Goal: Navigation & Orientation: Find specific page/section

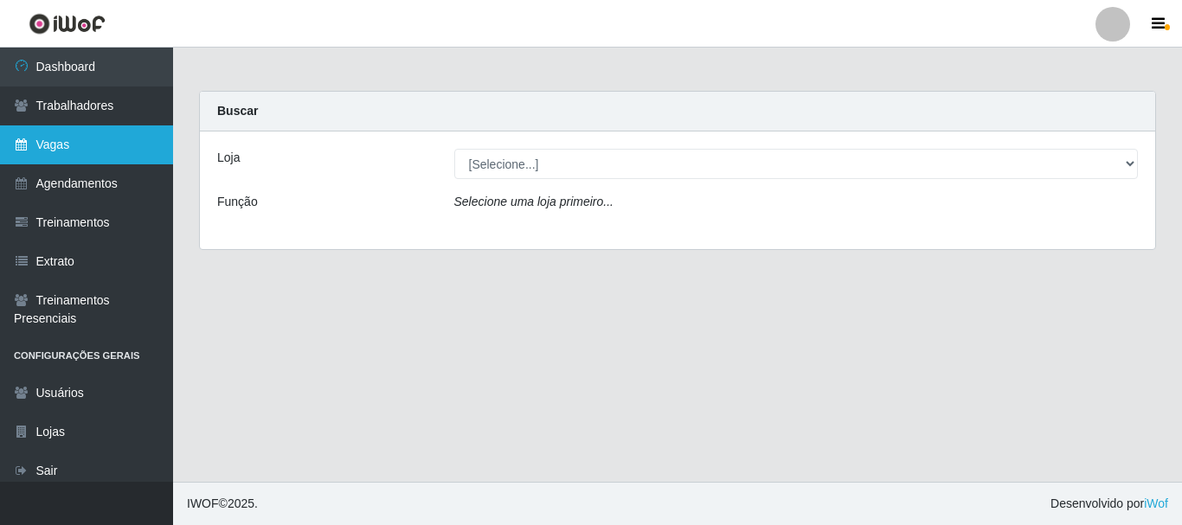
click at [87, 147] on link "Vagas" at bounding box center [86, 145] width 173 height 39
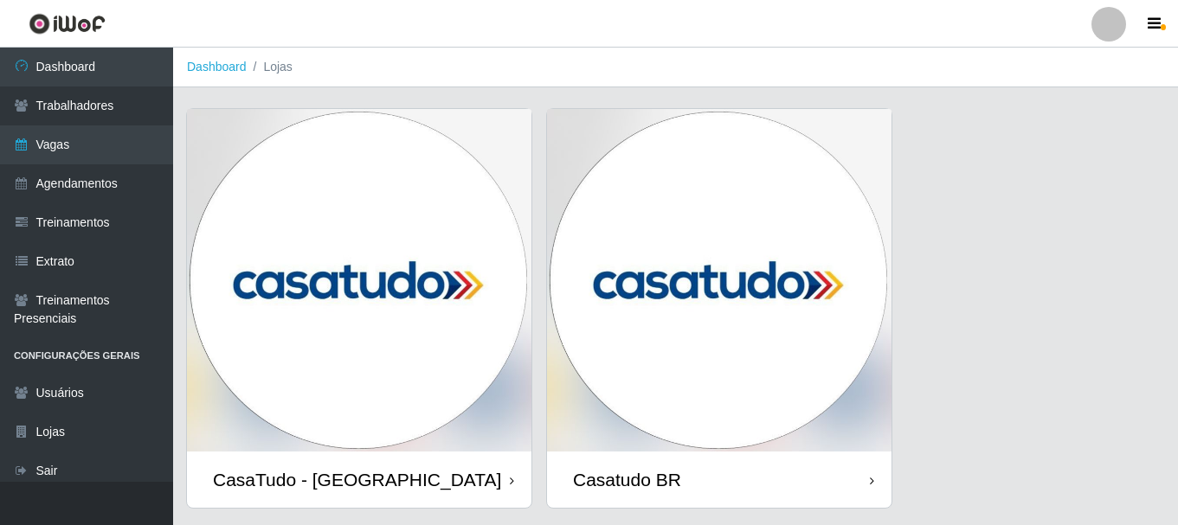
click at [678, 216] on img at bounding box center [719, 280] width 344 height 343
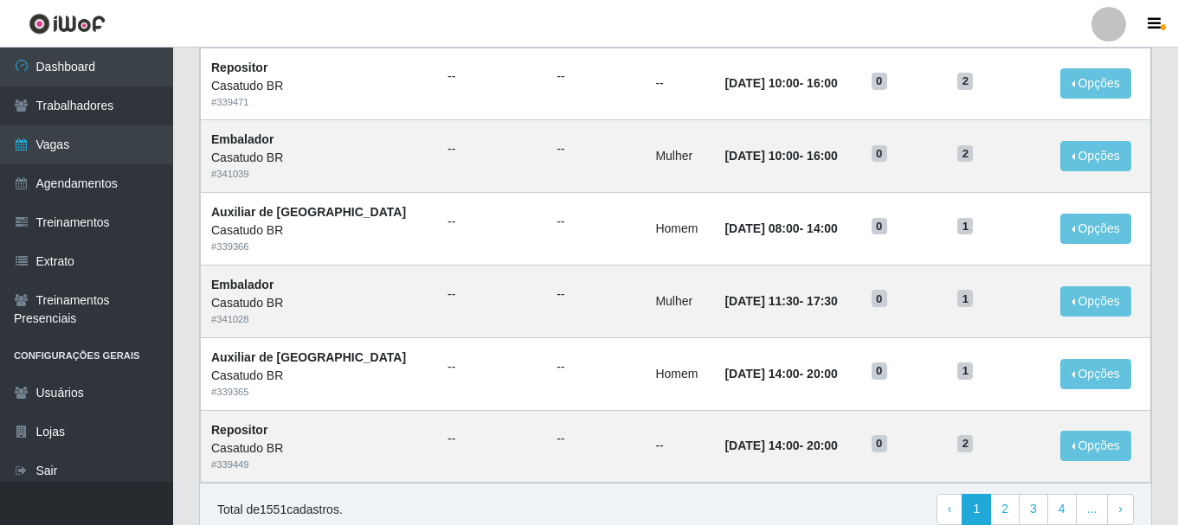
scroll to position [942, 0]
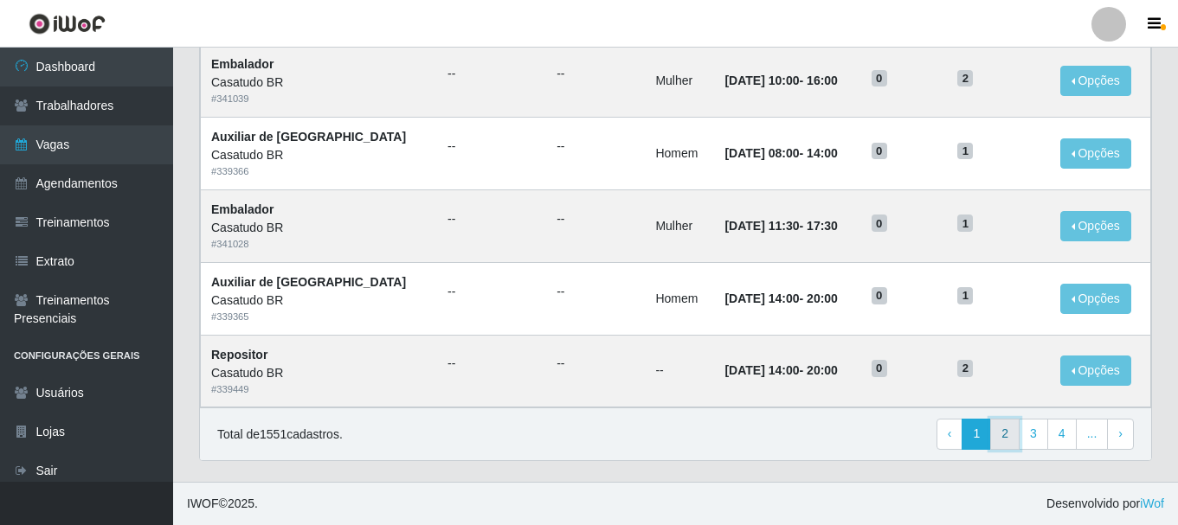
click at [1006, 434] on link "2" at bounding box center [1004, 434] width 29 height 31
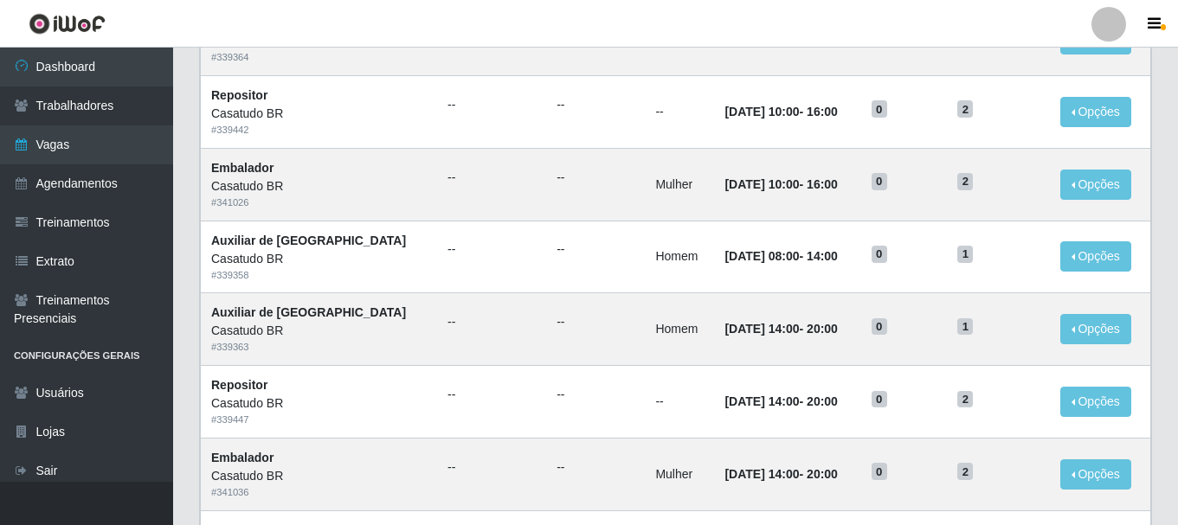
scroll to position [942, 0]
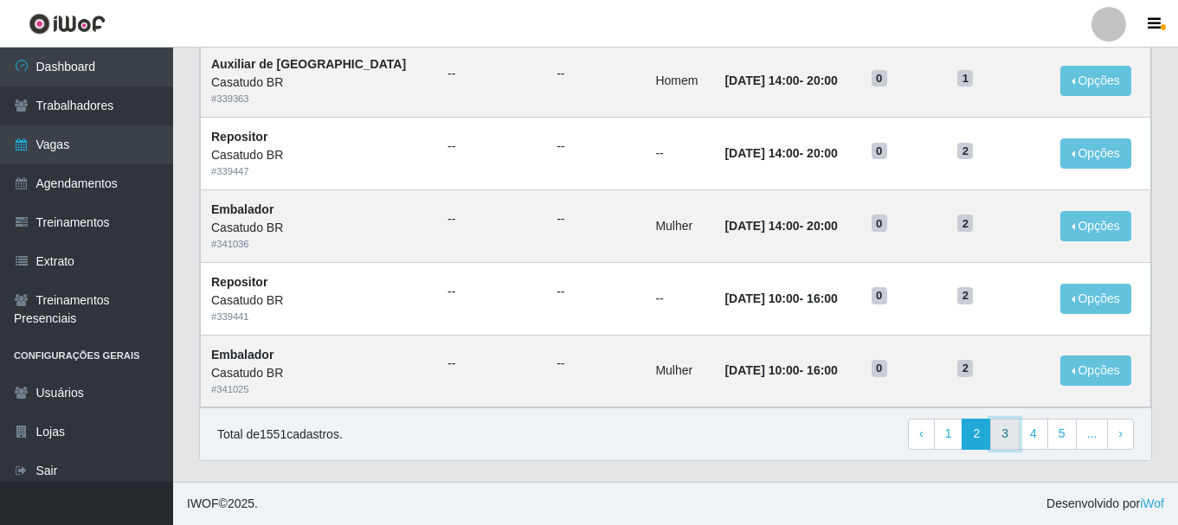
click at [1002, 433] on link "3" at bounding box center [1004, 434] width 29 height 31
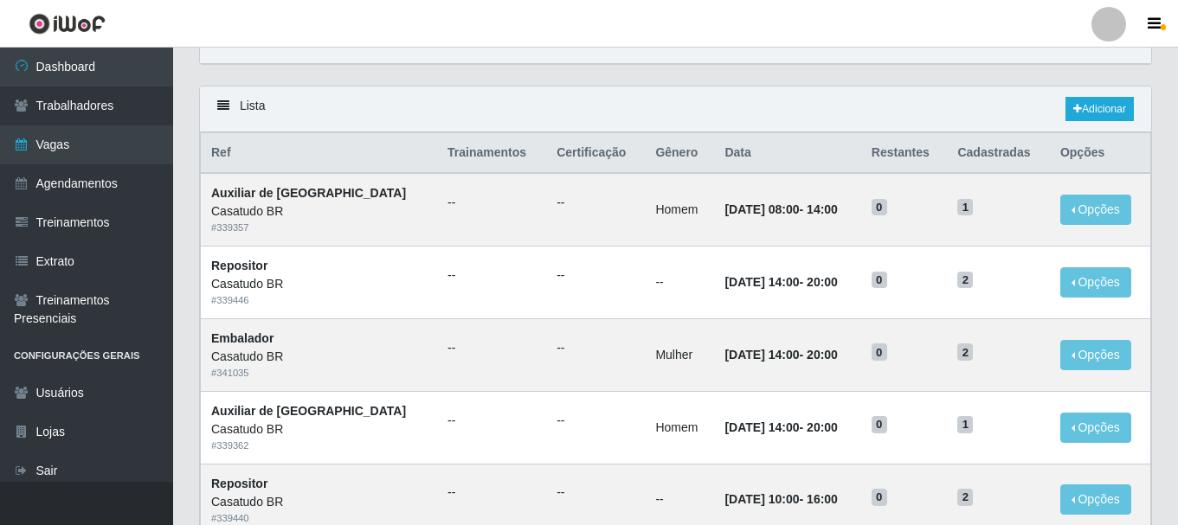
click at [882, 169] on th "Restantes" at bounding box center [904, 153] width 87 height 41
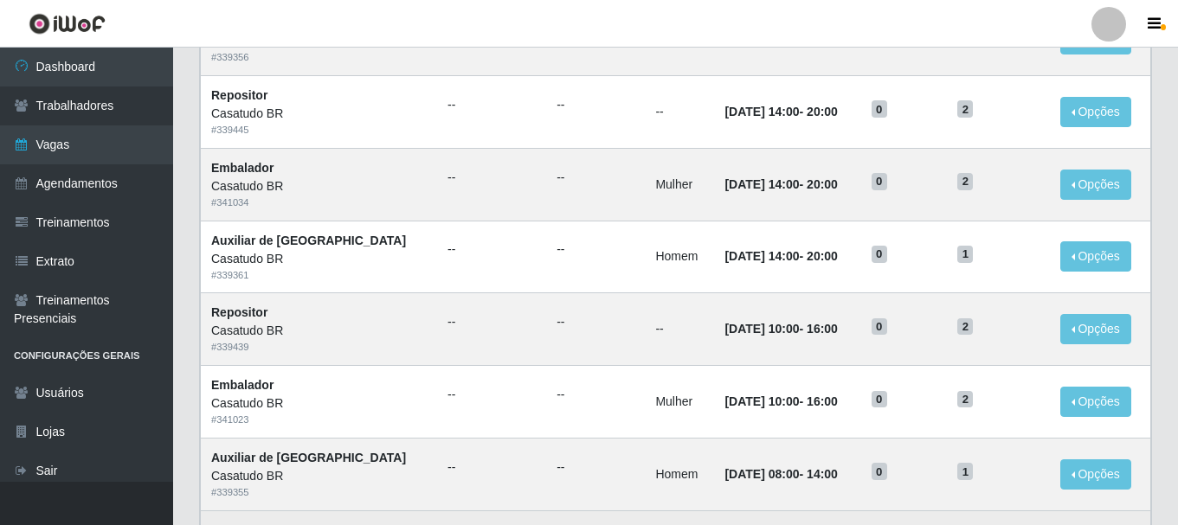
scroll to position [942, 0]
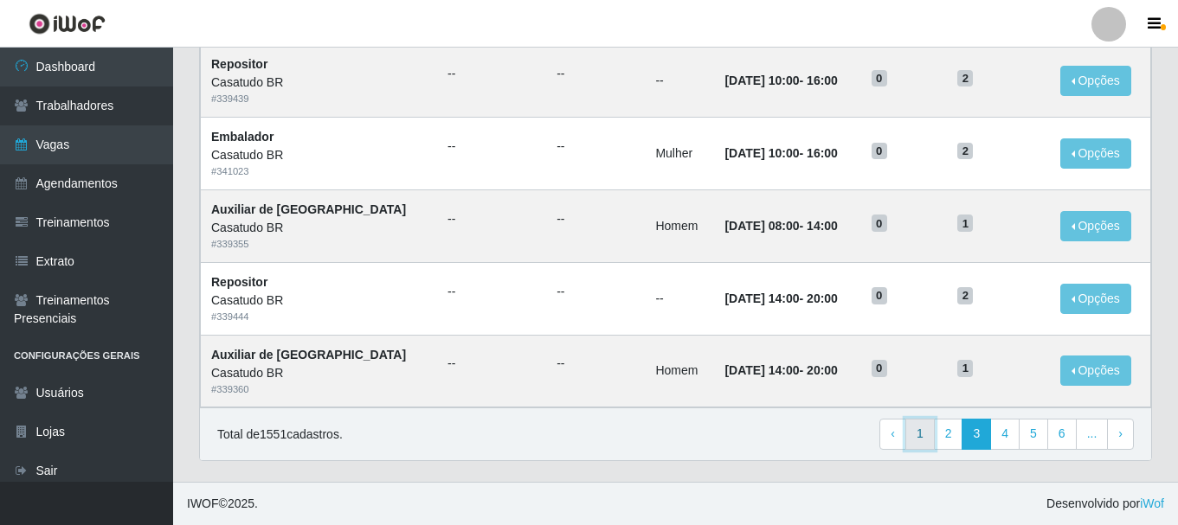
click at [917, 440] on link "1" at bounding box center [919, 434] width 29 height 31
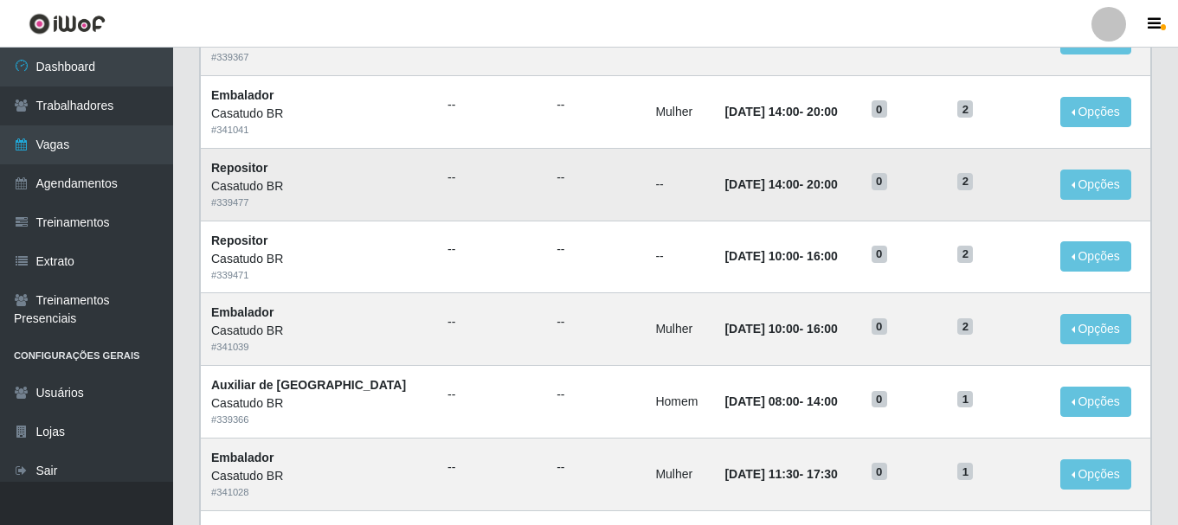
scroll to position [942, 0]
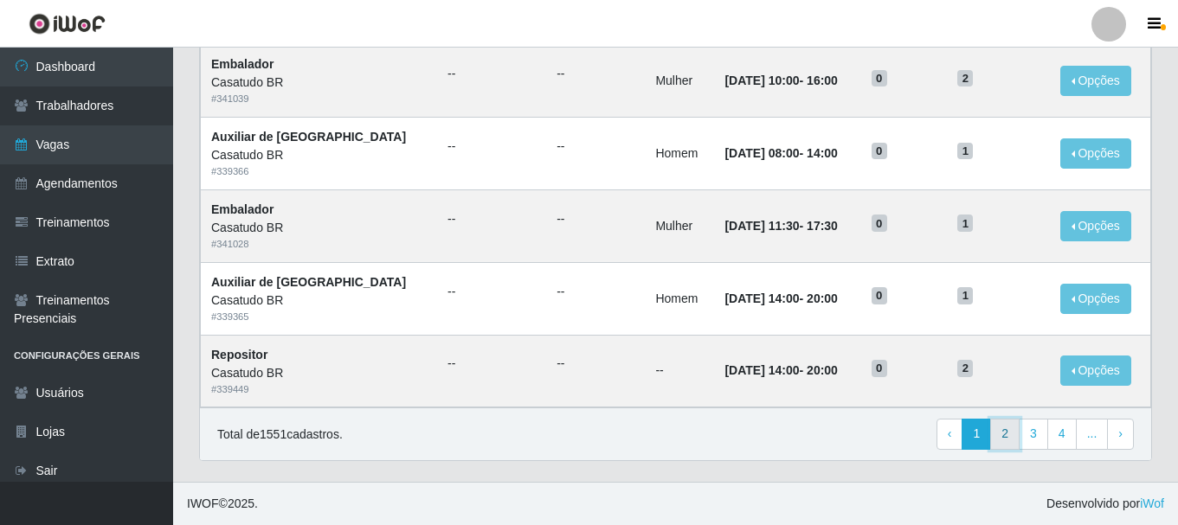
click at [1002, 437] on link "2" at bounding box center [1004, 434] width 29 height 31
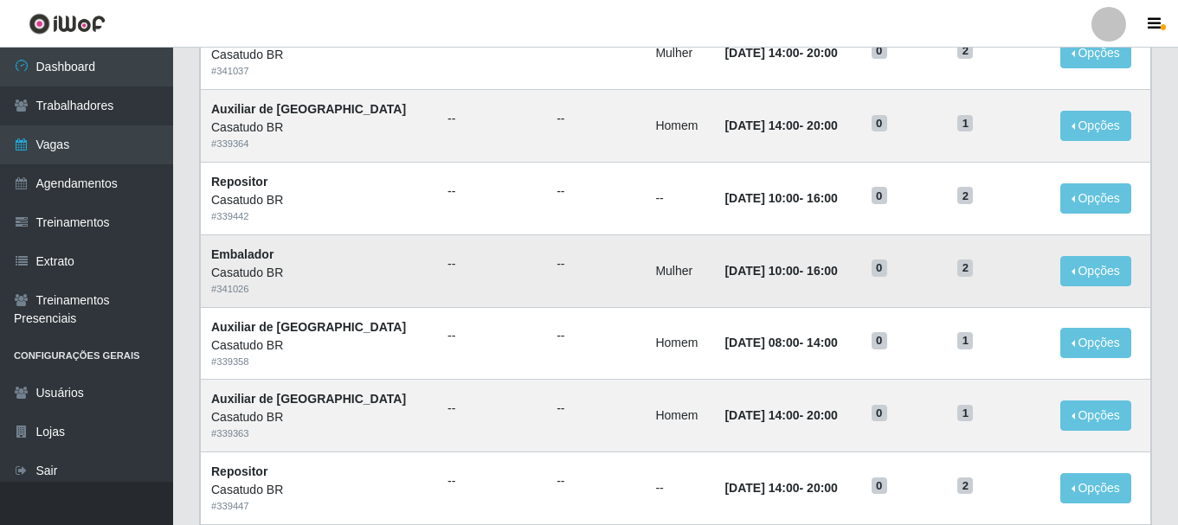
scroll to position [942, 0]
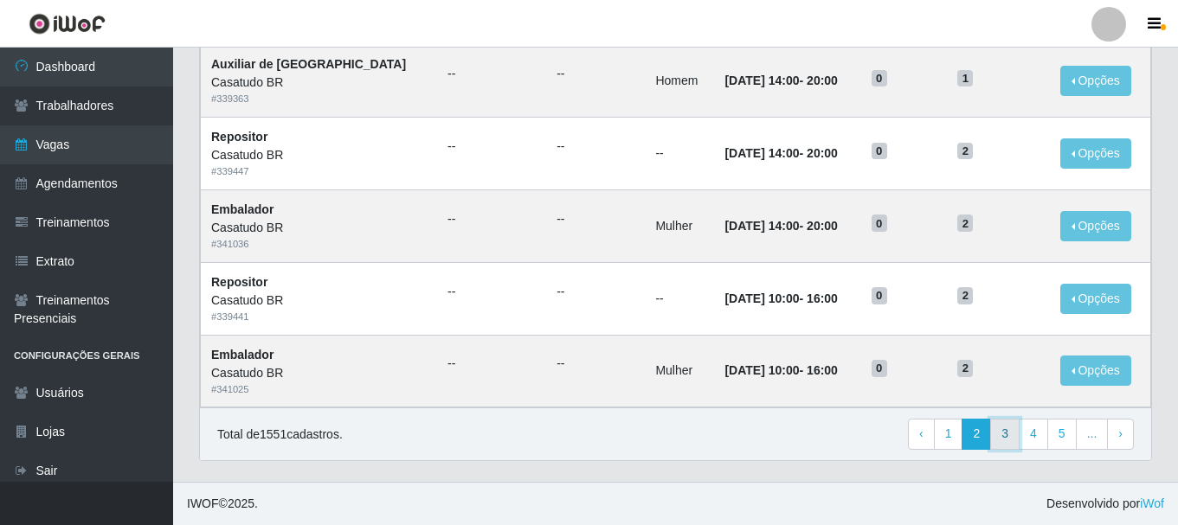
click at [1014, 433] on link "3" at bounding box center [1004, 434] width 29 height 31
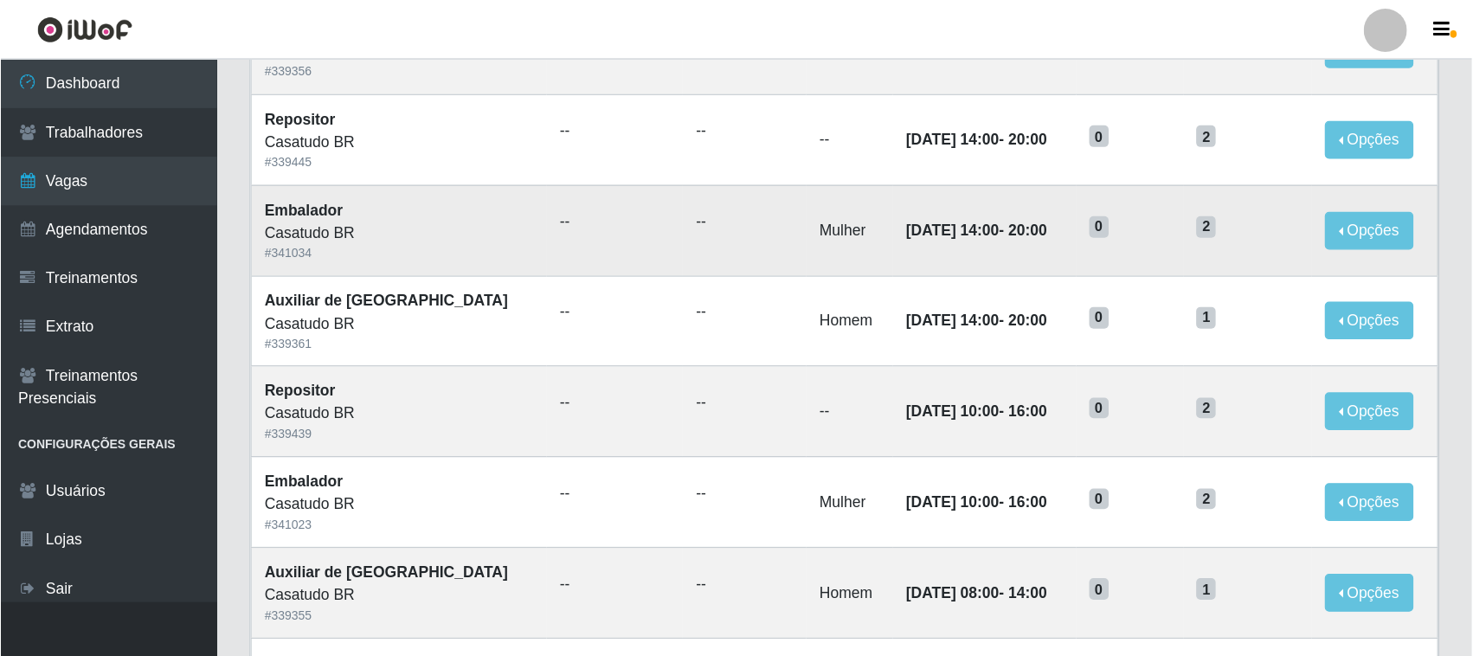
scroll to position [606, 0]
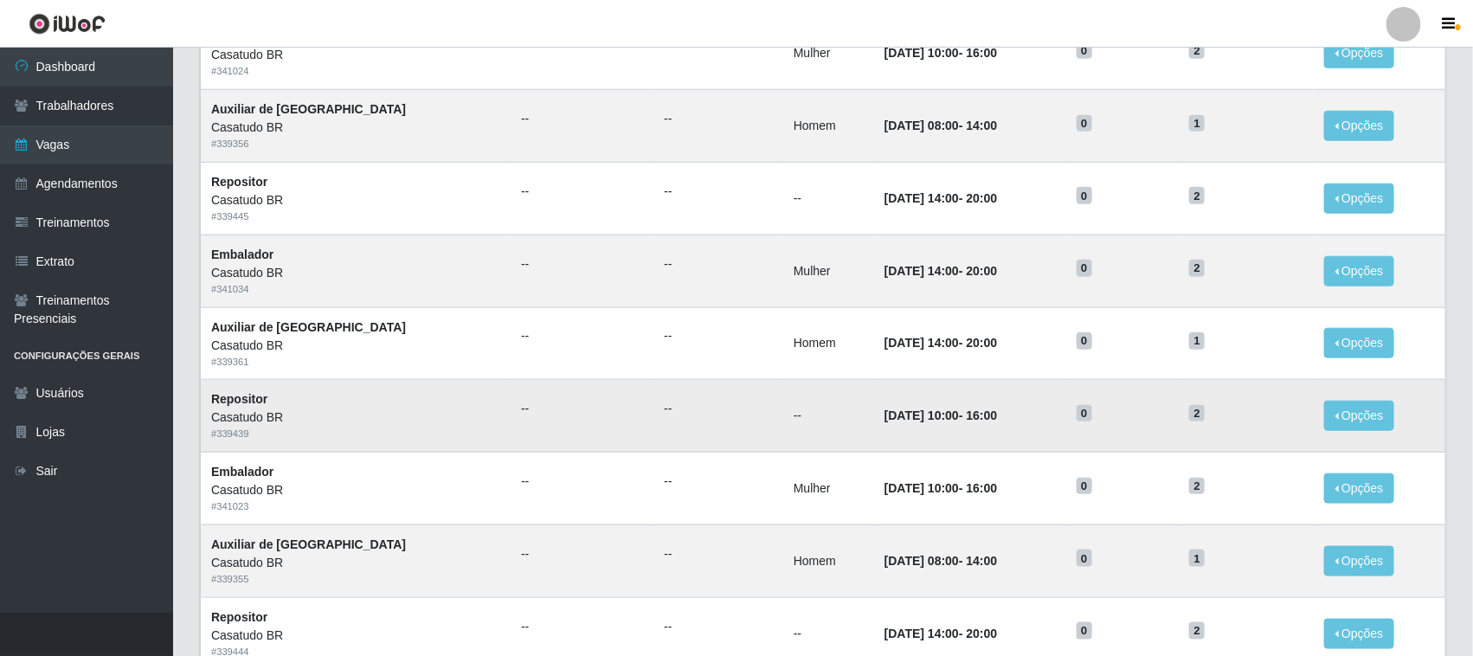
drag, startPoint x: 1092, startPoint y: 3, endPoint x: 560, endPoint y: 392, distance: 659.6
click at [653, 389] on td "--" at bounding box center [718, 416] width 130 height 73
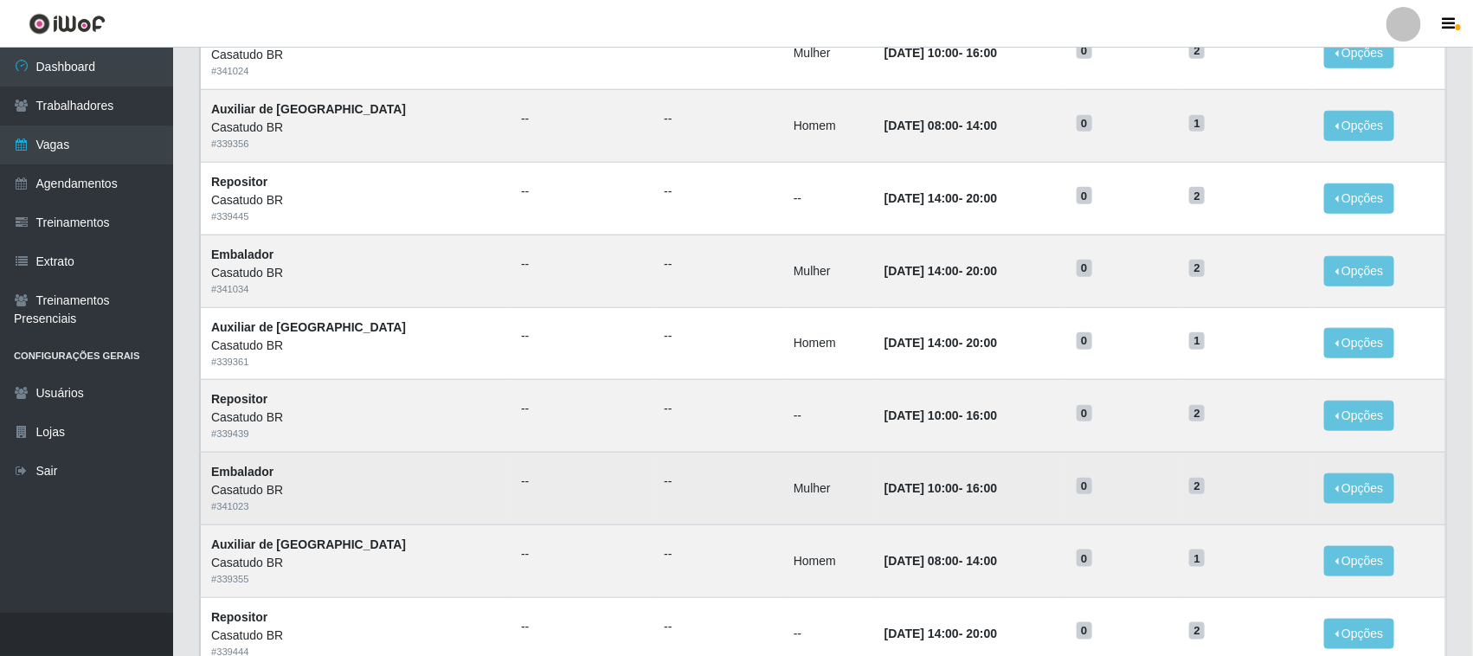
scroll to position [714, 0]
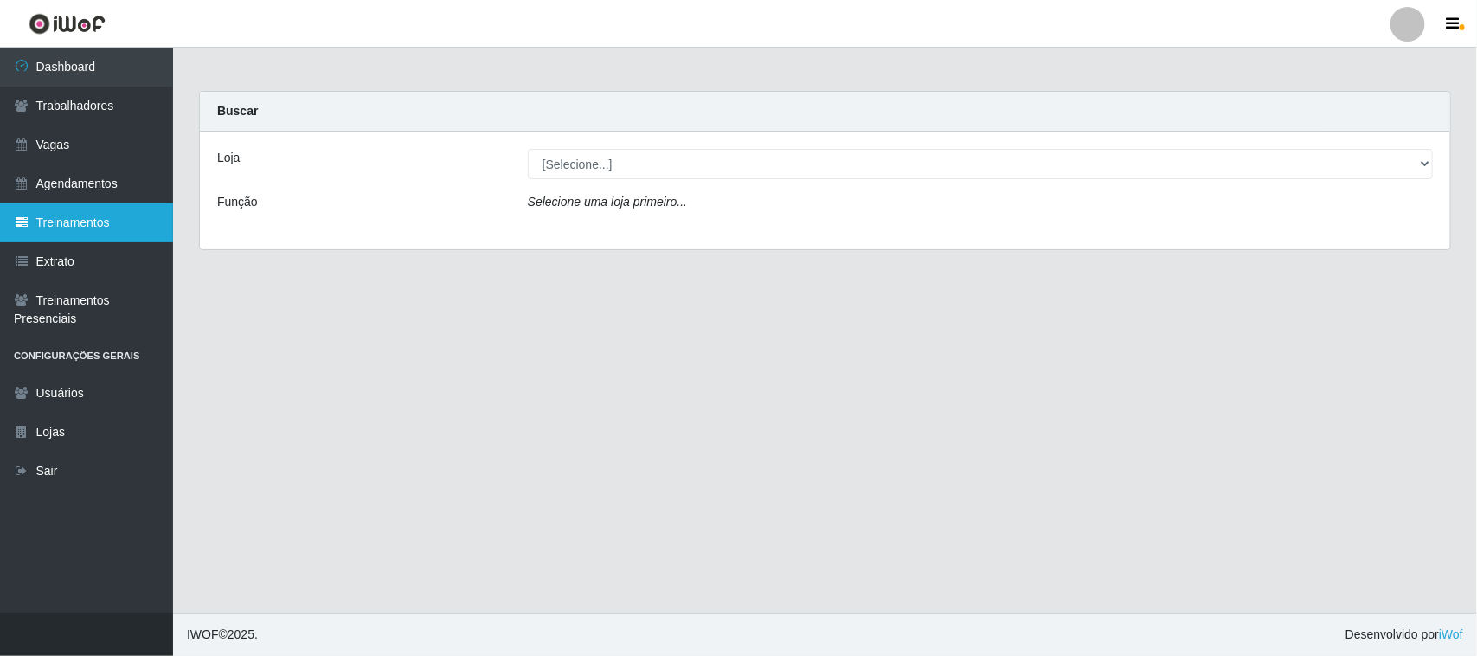
click at [119, 225] on link "Treinamentos" at bounding box center [86, 222] width 173 height 39
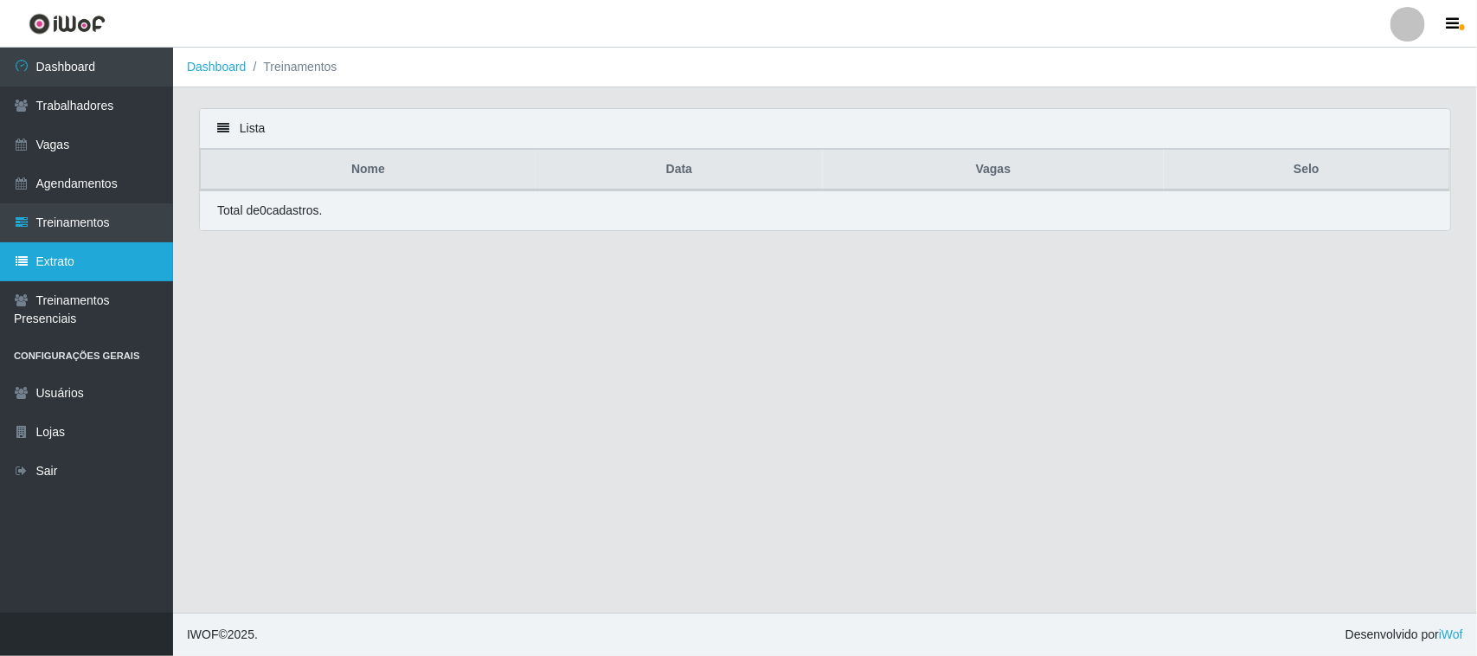
click at [93, 261] on link "Extrato" at bounding box center [86, 261] width 173 height 39
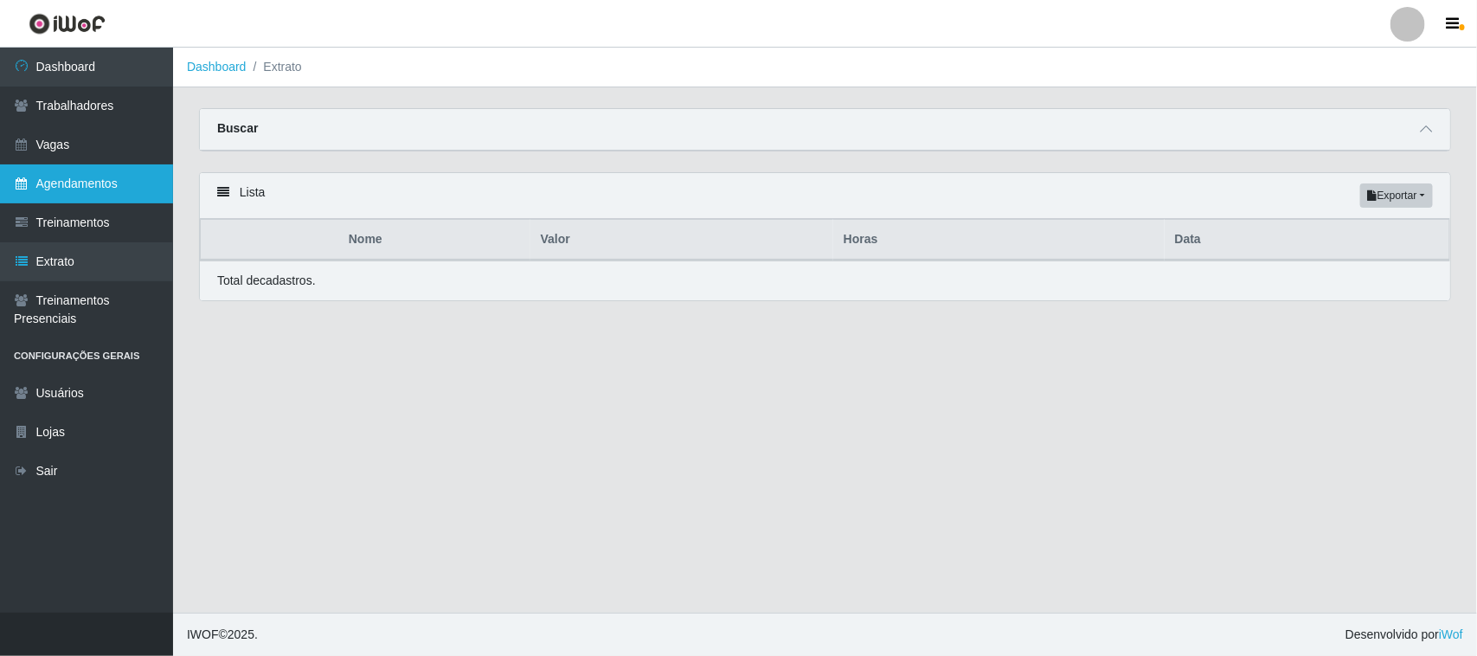
click at [57, 188] on link "Agendamentos" at bounding box center [86, 183] width 173 height 39
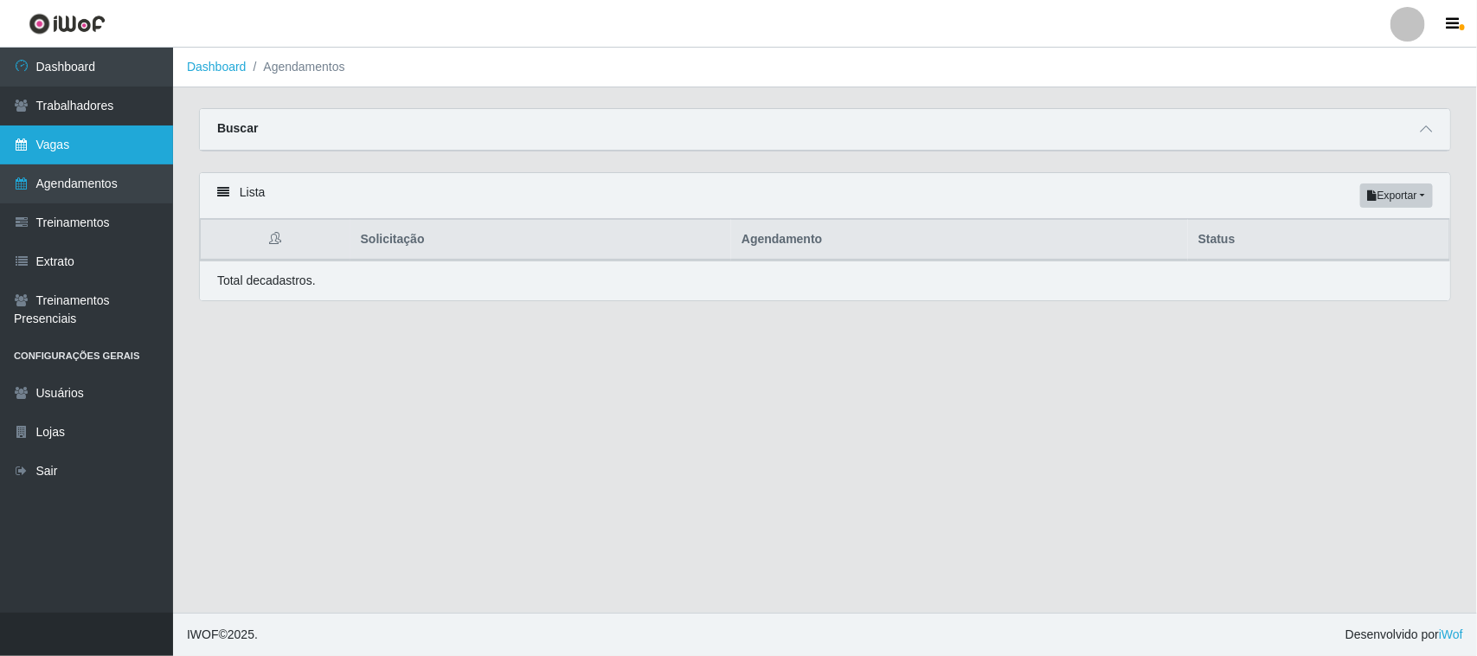
click at [56, 143] on link "Vagas" at bounding box center [86, 145] width 173 height 39
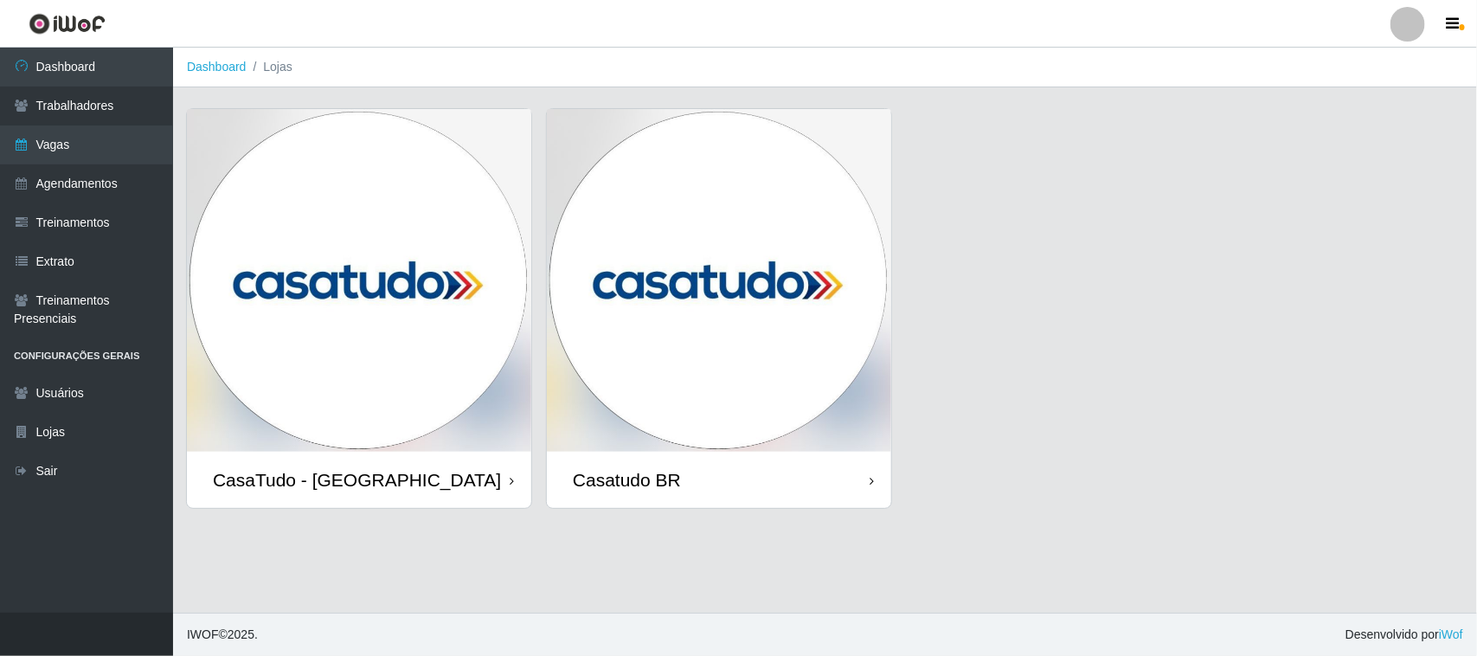
click at [686, 273] on img at bounding box center [719, 280] width 344 height 343
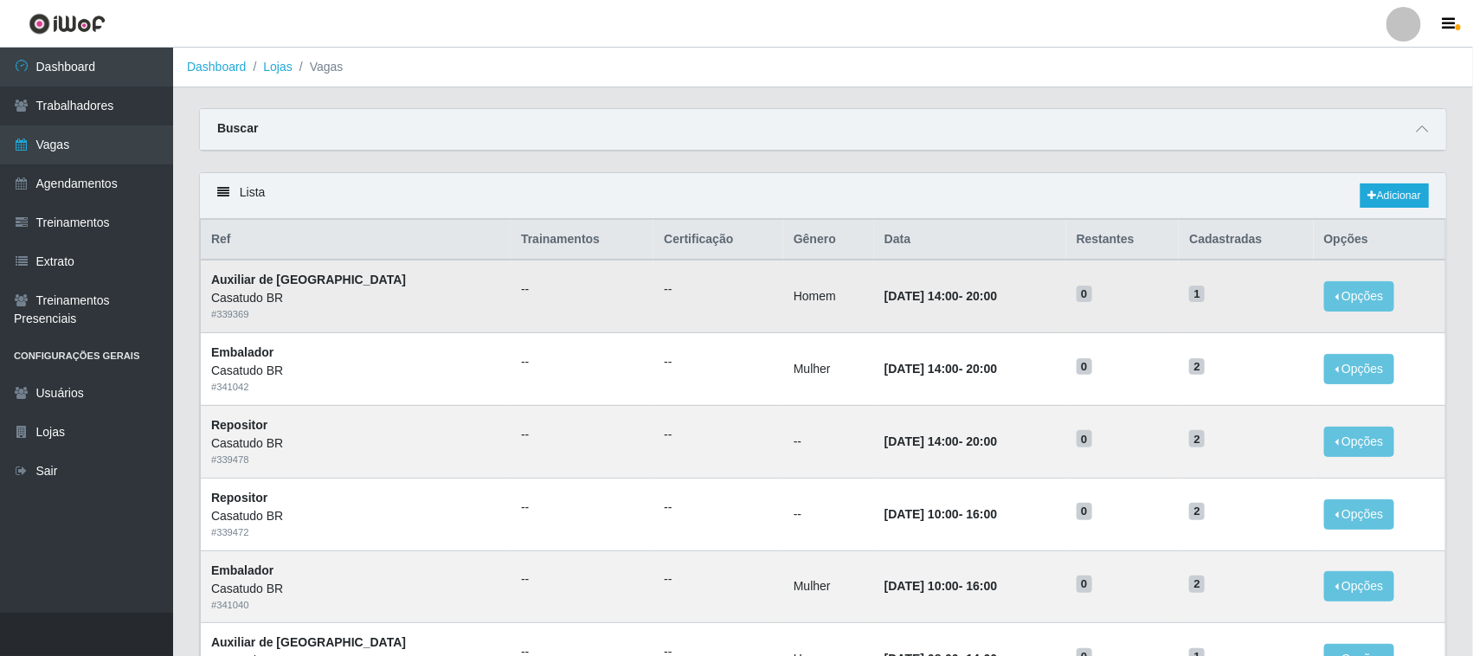
click at [783, 305] on td "Homem" at bounding box center [828, 296] width 91 height 73
click at [1339, 300] on button "Opções" at bounding box center [1359, 296] width 71 height 30
click at [1232, 301] on link "Editar" at bounding box center [1226, 300] width 49 height 14
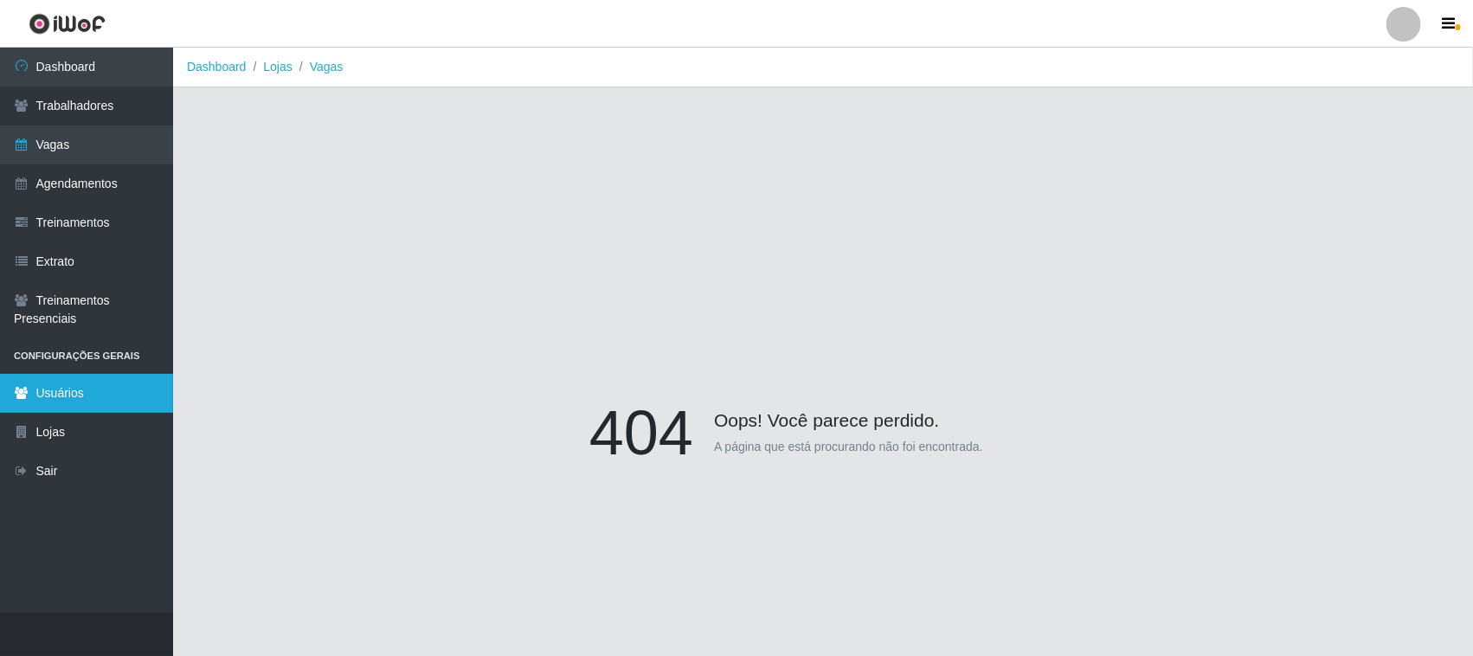
click at [39, 403] on link "Usuários" at bounding box center [86, 393] width 173 height 39
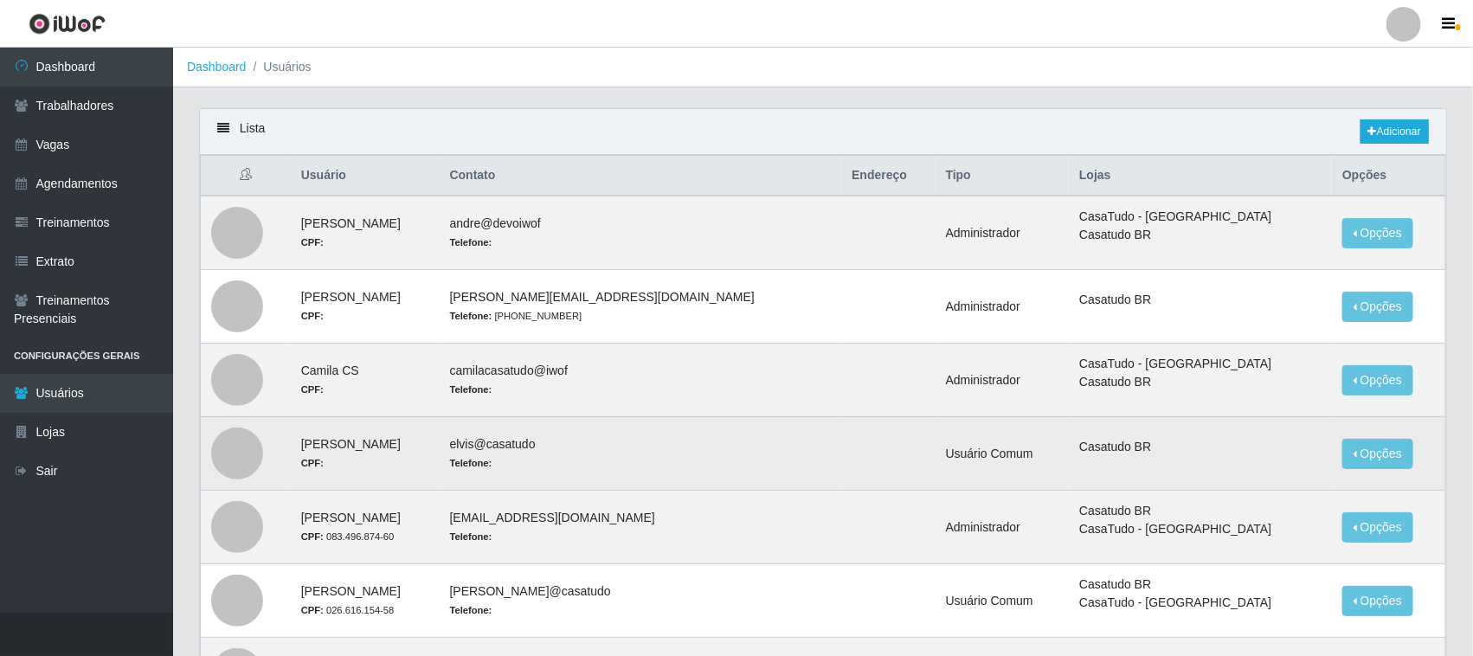
scroll to position [322, 0]
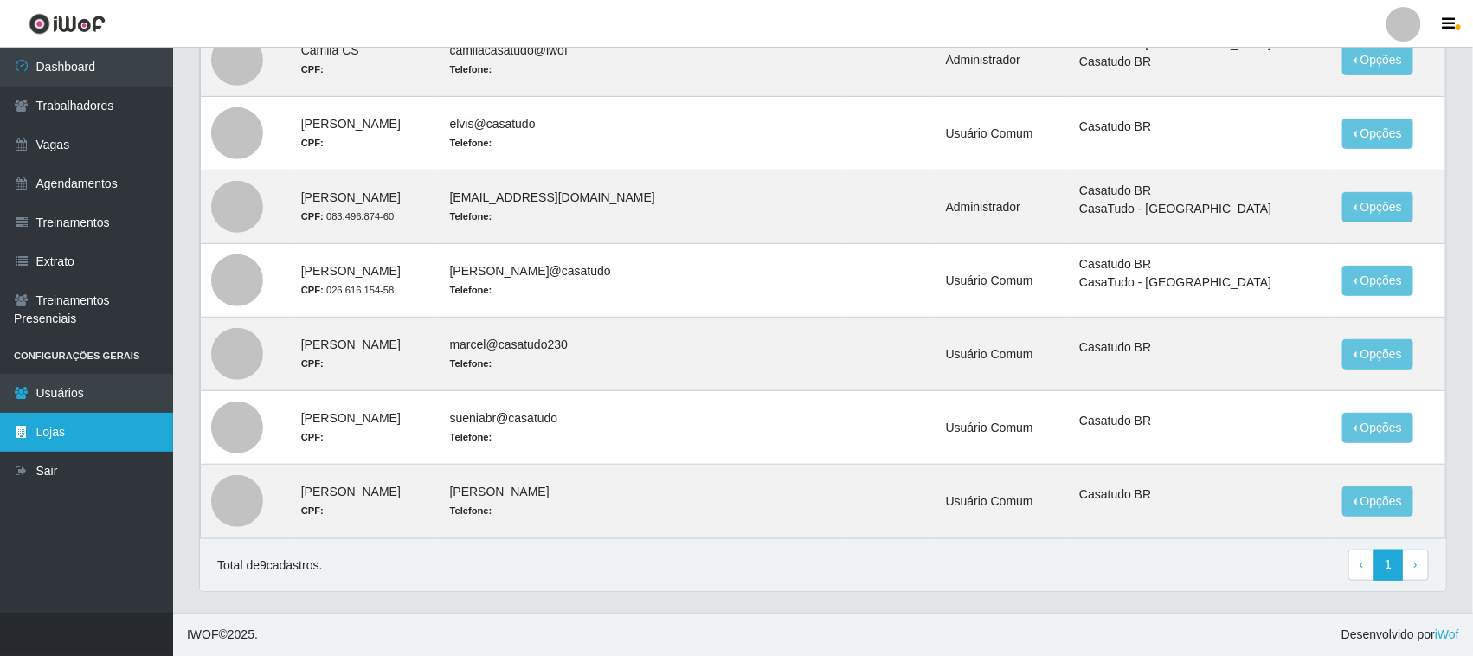
click at [109, 416] on link "Lojas" at bounding box center [86, 432] width 173 height 39
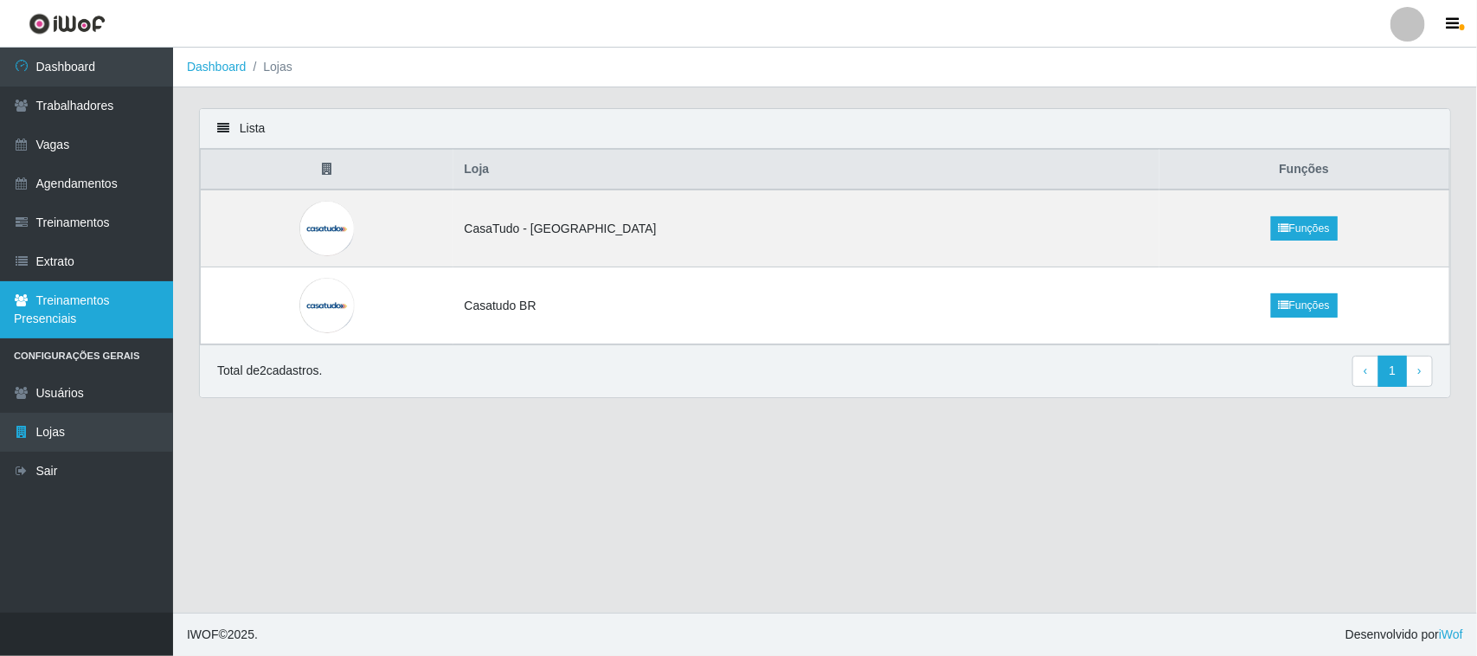
click at [61, 309] on link "Treinamentos Presenciais" at bounding box center [86, 309] width 173 height 57
